Goal: Check status: Check status

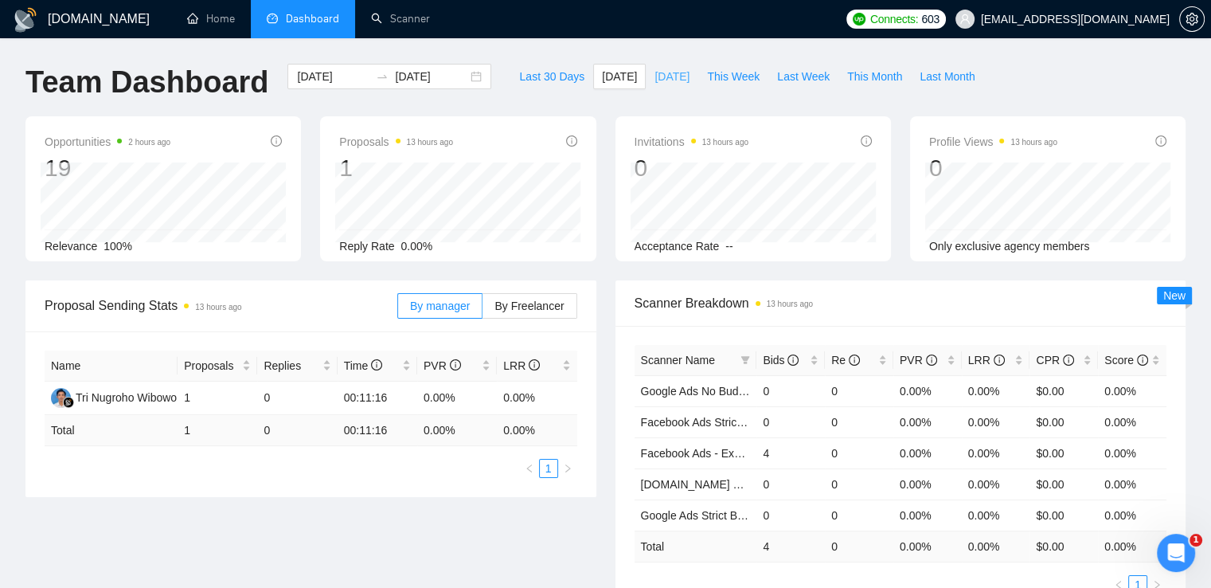
click at [655, 77] on span "[DATE]" at bounding box center [672, 77] width 35 height 18
type input "[DATE]"
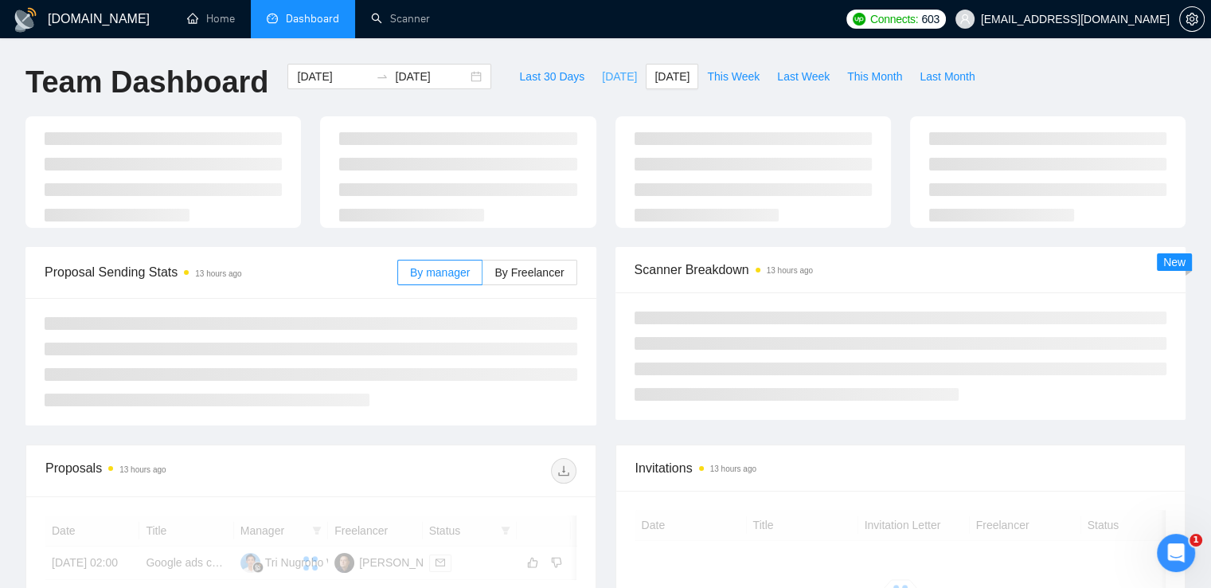
click at [602, 77] on span "[DATE]" at bounding box center [619, 77] width 35 height 18
type input "[DATE]"
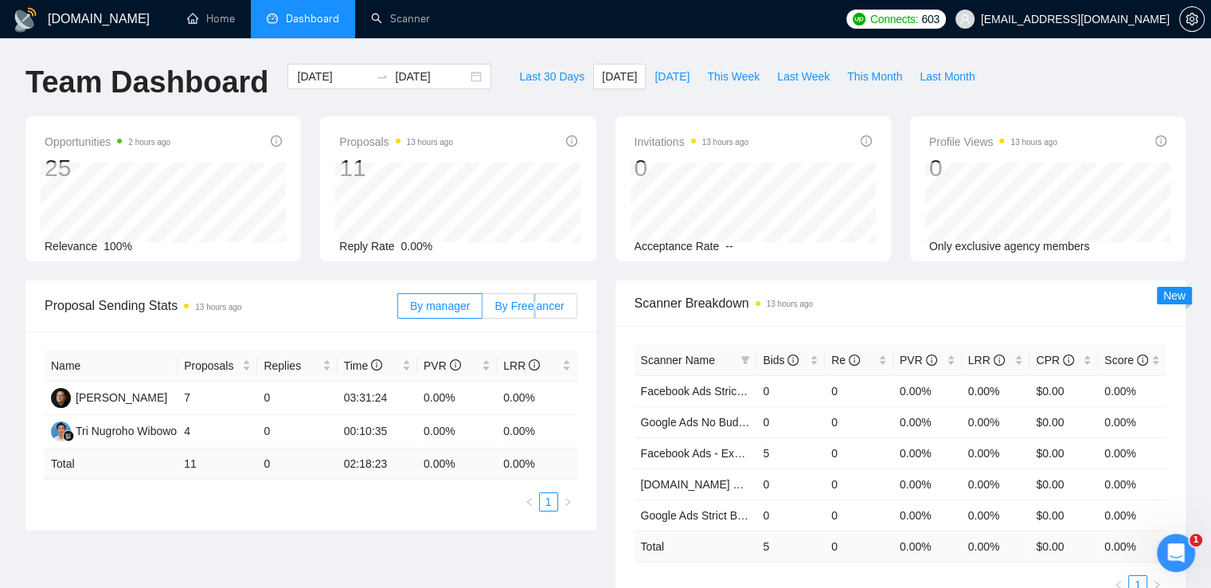
click at [536, 313] on label "By Freelancer" at bounding box center [530, 305] width 94 height 25
click at [526, 310] on span "By Freelancer" at bounding box center [529, 305] width 69 height 13
click at [483, 310] on input "By Freelancer" at bounding box center [483, 310] width 0 height 0
